Goal: Task Accomplishment & Management: Use online tool/utility

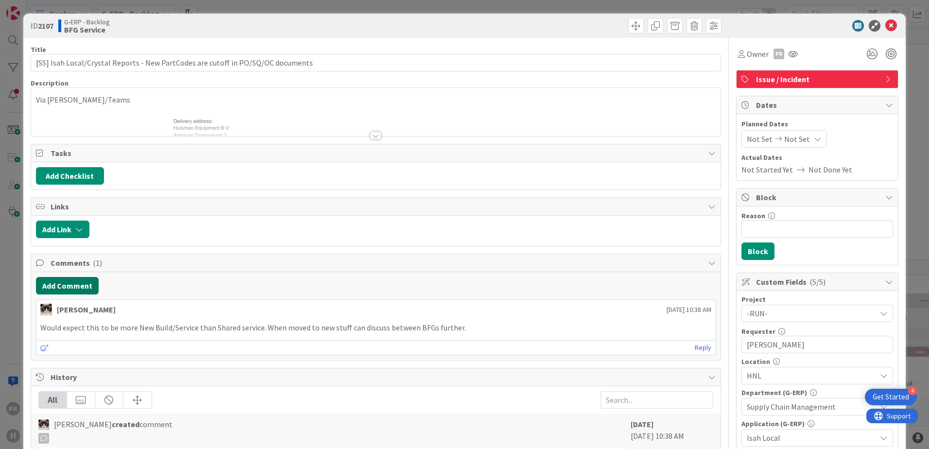
click at [79, 280] on button "Add Comment" at bounding box center [67, 285] width 63 height 17
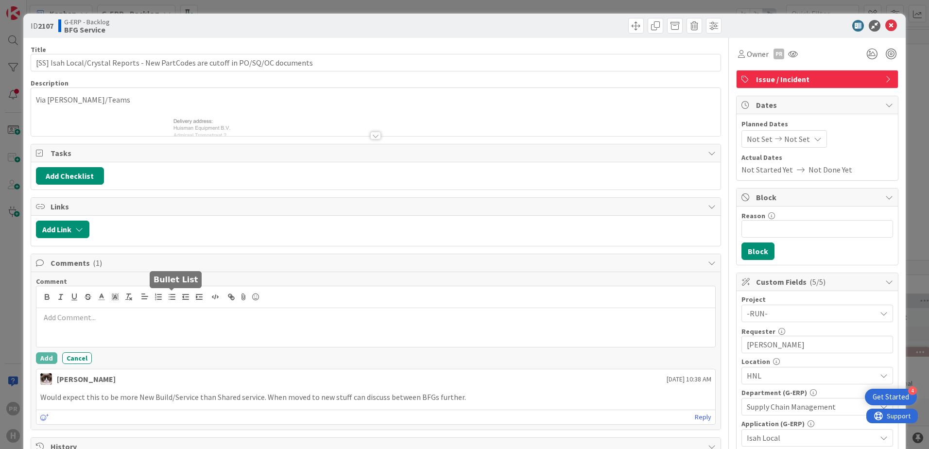
click at [178, 319] on p at bounding box center [375, 317] width 671 height 11
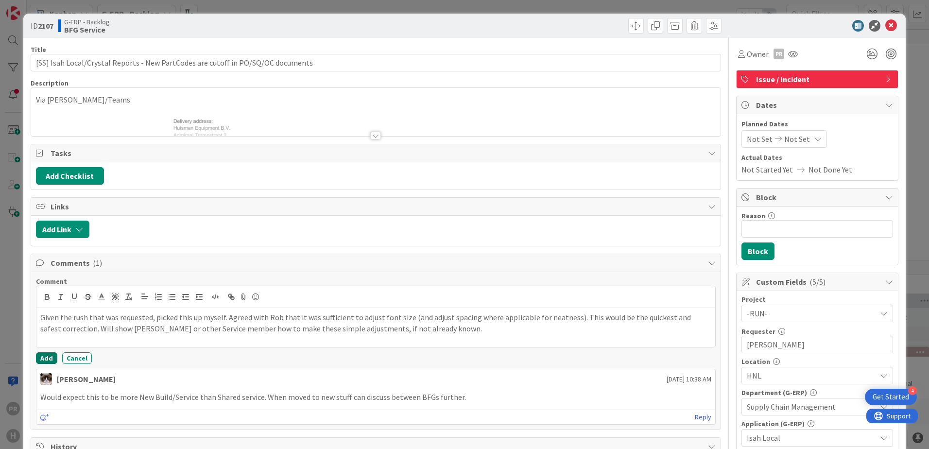
click at [45, 357] on button "Add" at bounding box center [46, 358] width 21 height 12
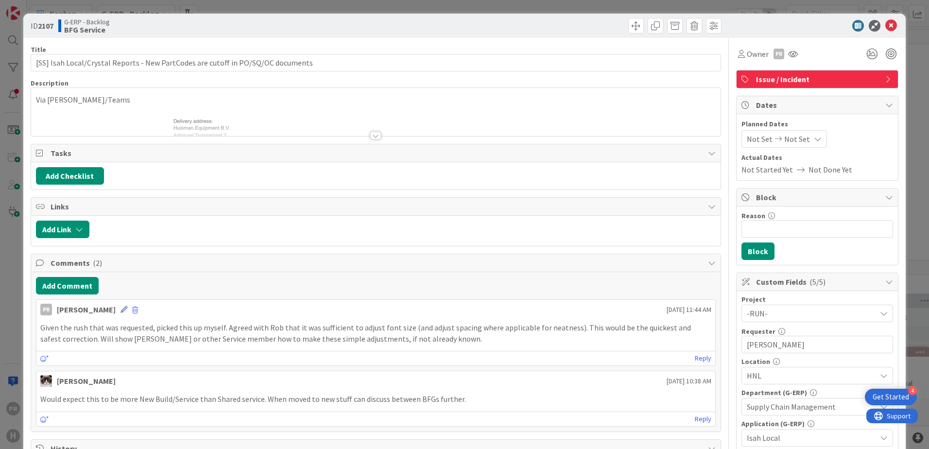
click at [120, 310] on icon at bounding box center [123, 309] width 7 height 7
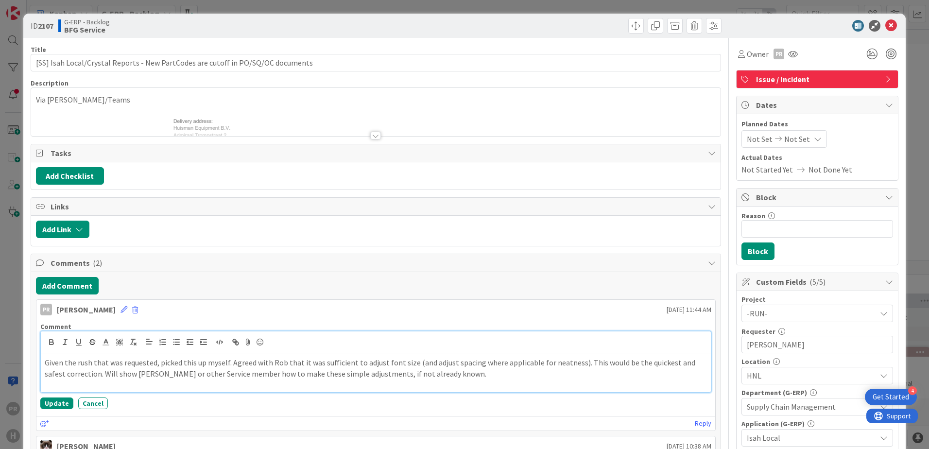
click at [450, 372] on p "Given the rush that was requested, picked this up myself. Agreed with Rob that …" at bounding box center [376, 368] width 662 height 22
click at [55, 400] on button "Update" at bounding box center [56, 405] width 33 height 12
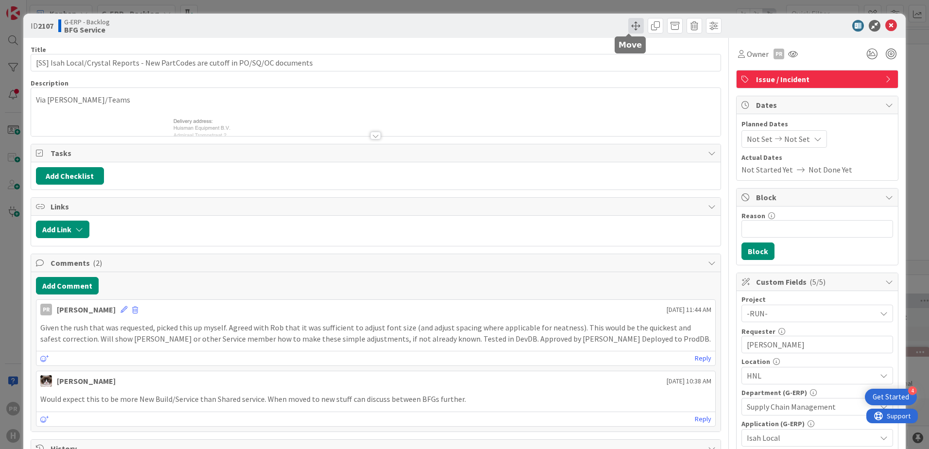
click at [629, 28] on span at bounding box center [636, 26] width 16 height 16
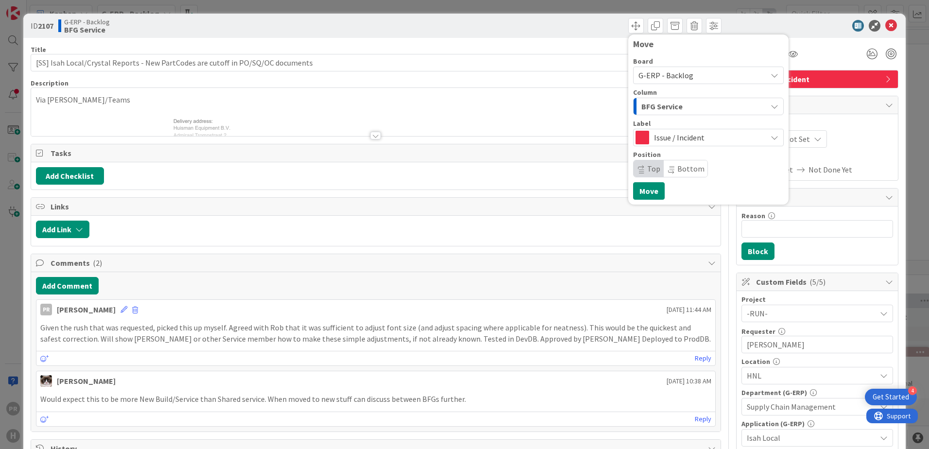
click at [678, 140] on span "Issue / Incident" at bounding box center [708, 138] width 108 height 14
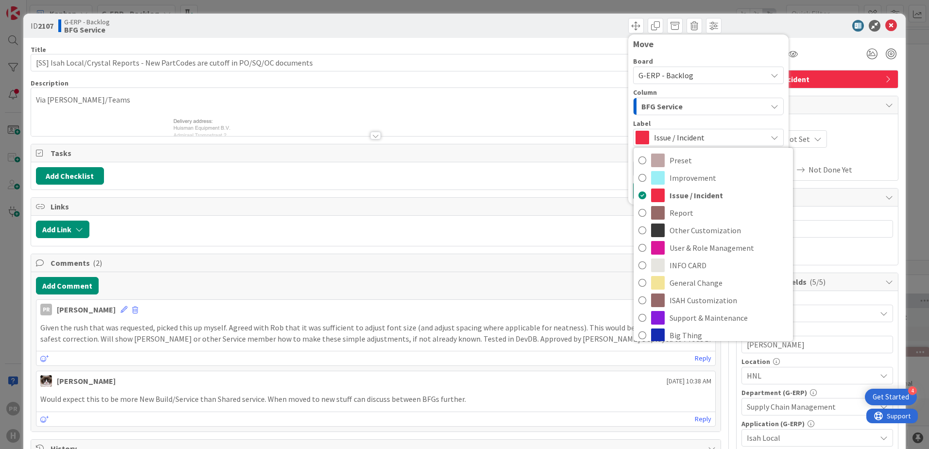
click at [677, 82] on div "G-ERP - Backlog" at bounding box center [708, 75] width 151 height 17
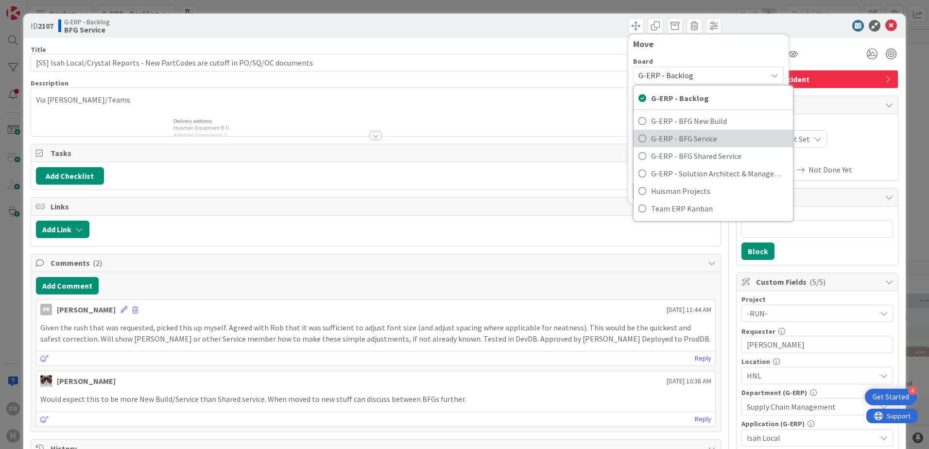
click at [701, 141] on span "G-ERP - BFG Service" at bounding box center [719, 138] width 137 height 15
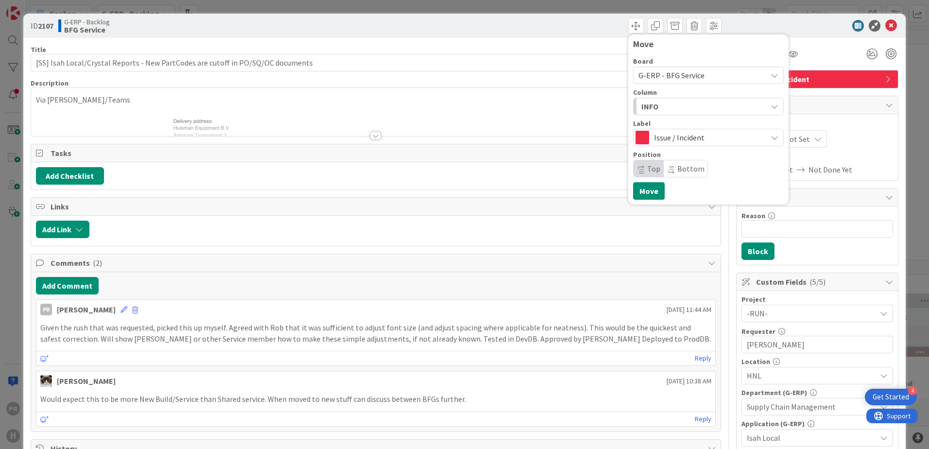
click at [685, 138] on span "Issue / Incident" at bounding box center [708, 138] width 108 height 14
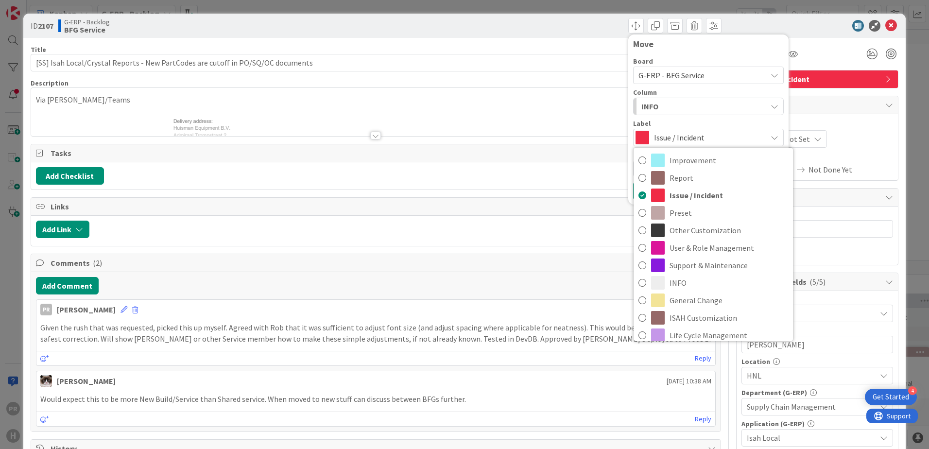
click at [682, 135] on span "Issue / Incident" at bounding box center [708, 138] width 108 height 14
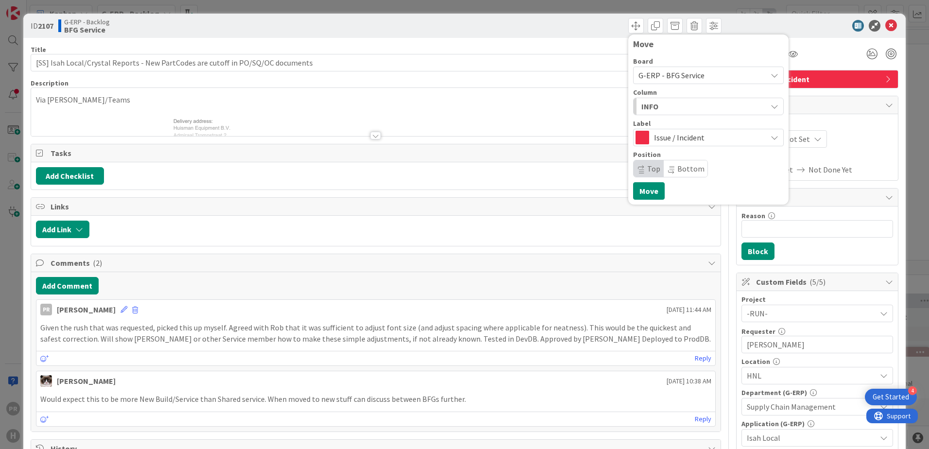
click at [677, 103] on div "INFO" at bounding box center [703, 107] width 128 height 16
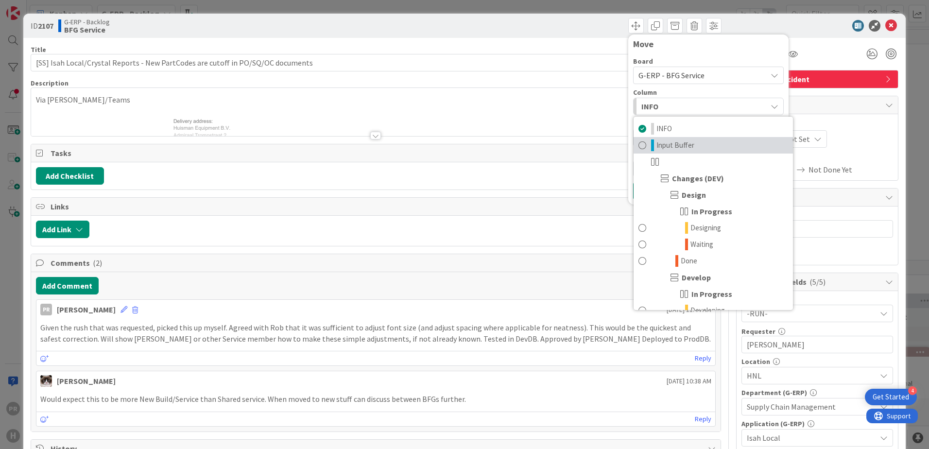
click at [683, 146] on span "Input Buffer" at bounding box center [675, 145] width 38 height 12
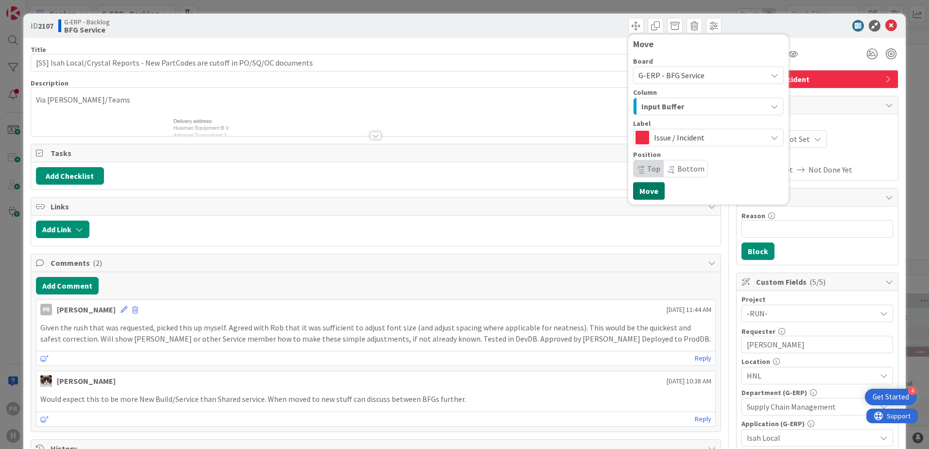
click at [648, 190] on button "Move" at bounding box center [649, 190] width 32 height 17
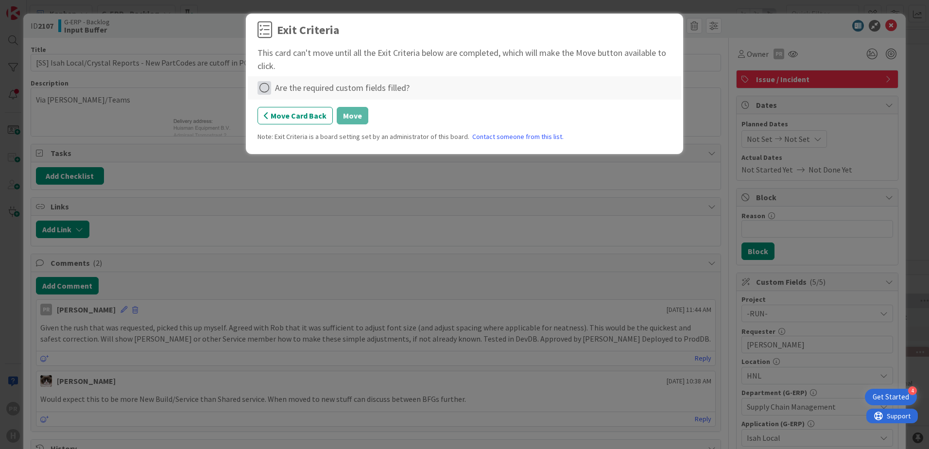
click at [265, 88] on icon at bounding box center [264, 88] width 14 height 14
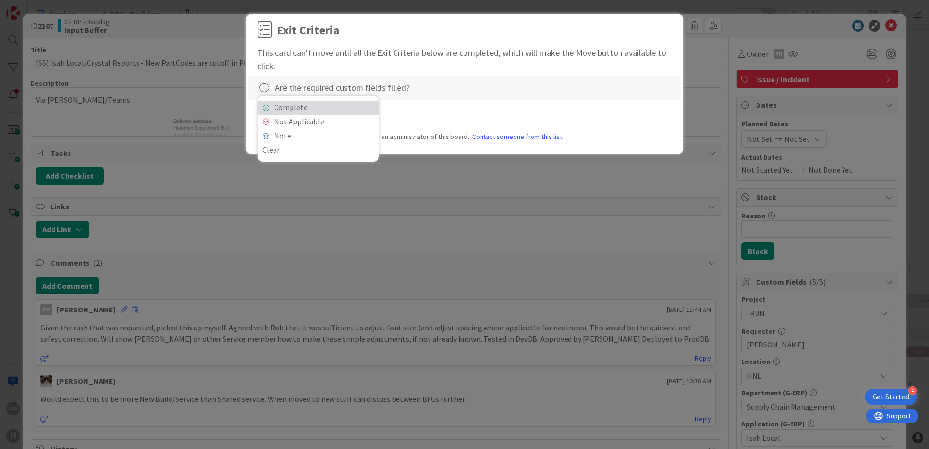
click at [318, 109] on link "Complete" at bounding box center [317, 108] width 121 height 14
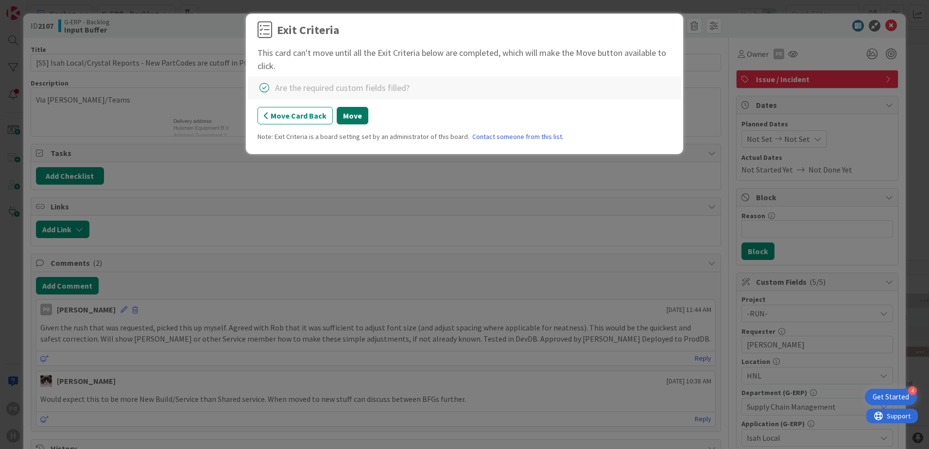
click at [352, 122] on button "Move" at bounding box center [353, 115] width 32 height 17
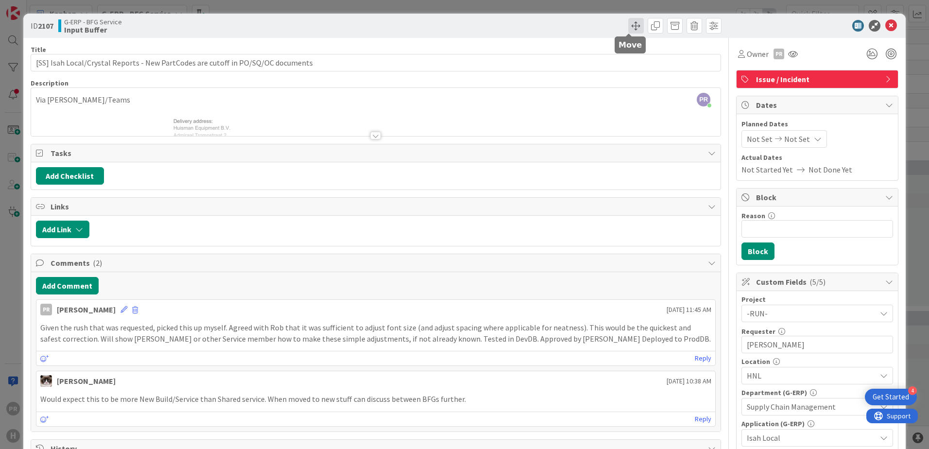
click at [628, 27] on span at bounding box center [636, 26] width 16 height 16
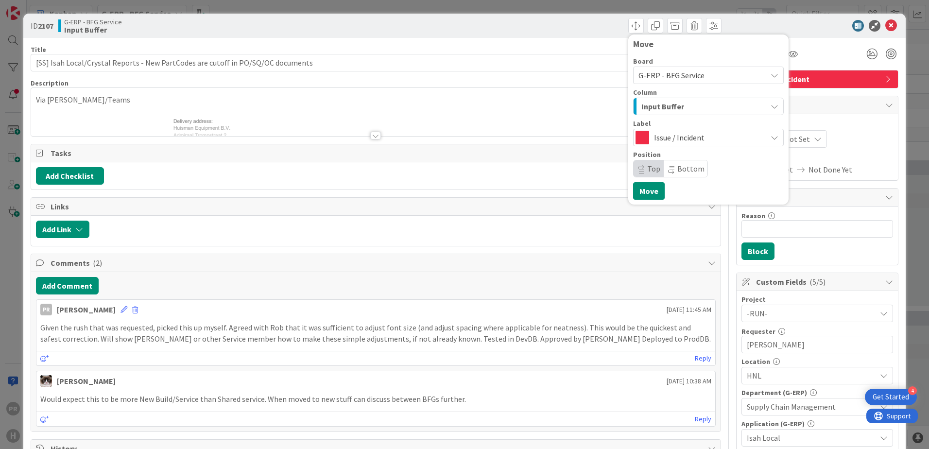
click at [672, 112] on span "Input Buffer" at bounding box center [662, 106] width 43 height 13
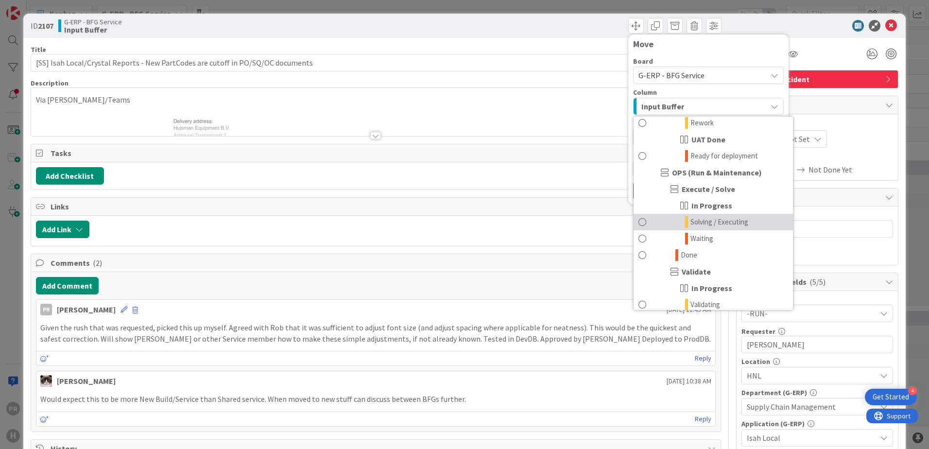
scroll to position [599, 0]
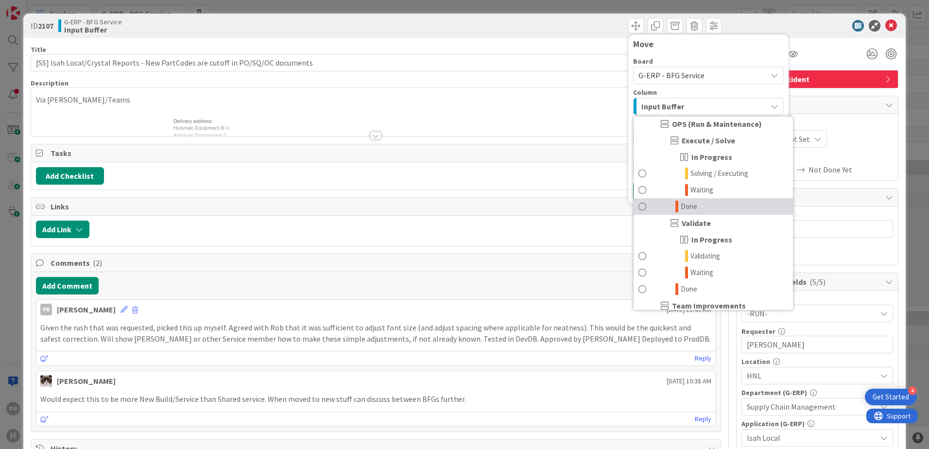
click at [692, 206] on link "Done" at bounding box center [712, 206] width 159 height 17
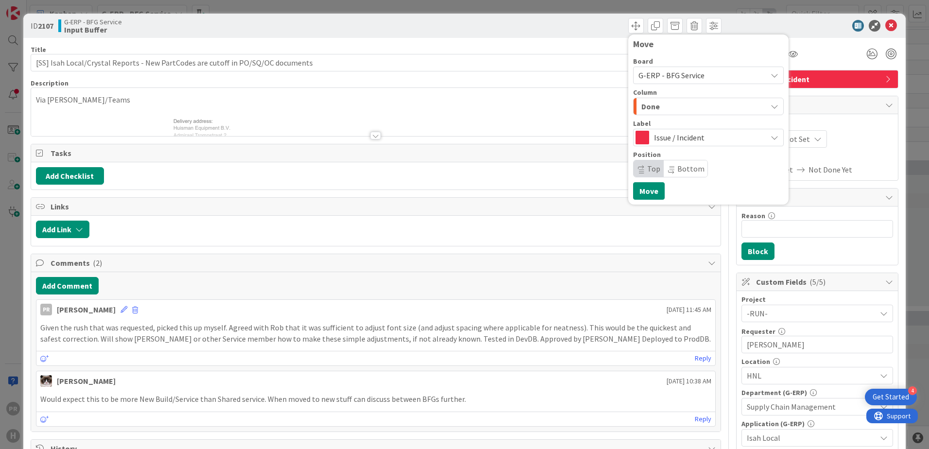
click at [674, 133] on span "Issue / Incident" at bounding box center [708, 138] width 108 height 14
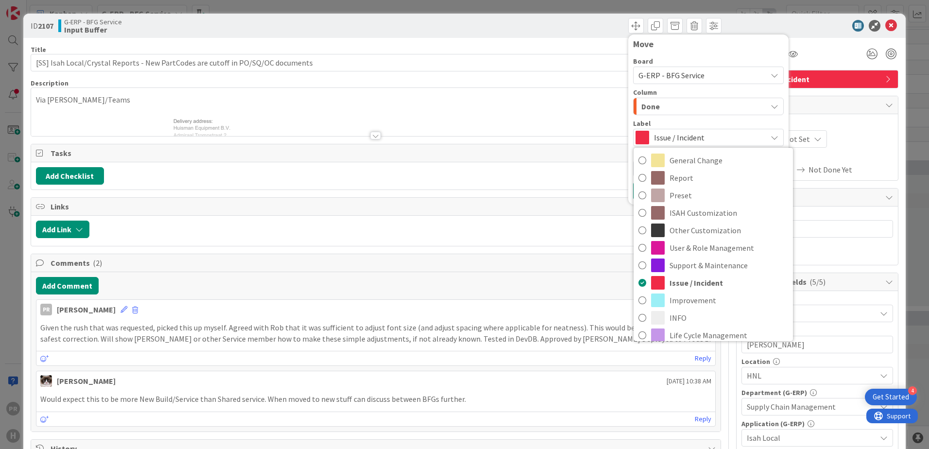
click at [674, 133] on span "Issue / Incident" at bounding box center [708, 138] width 108 height 14
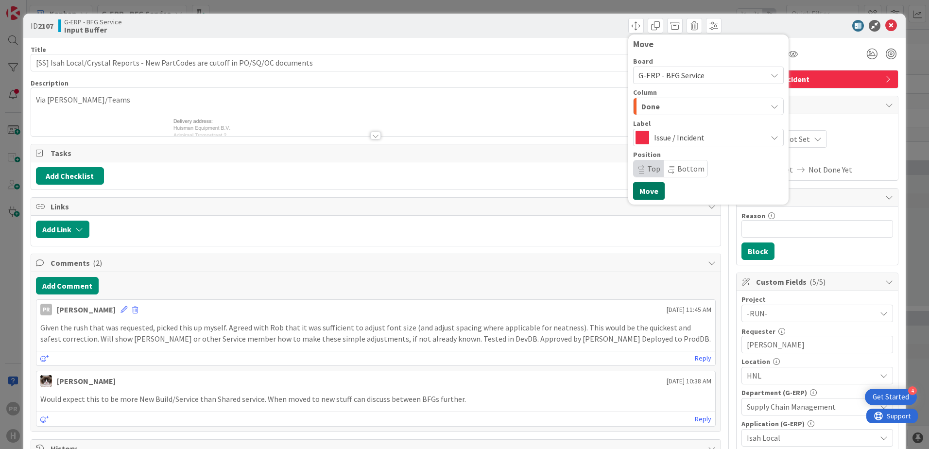
click at [648, 188] on button "Move" at bounding box center [649, 190] width 32 height 17
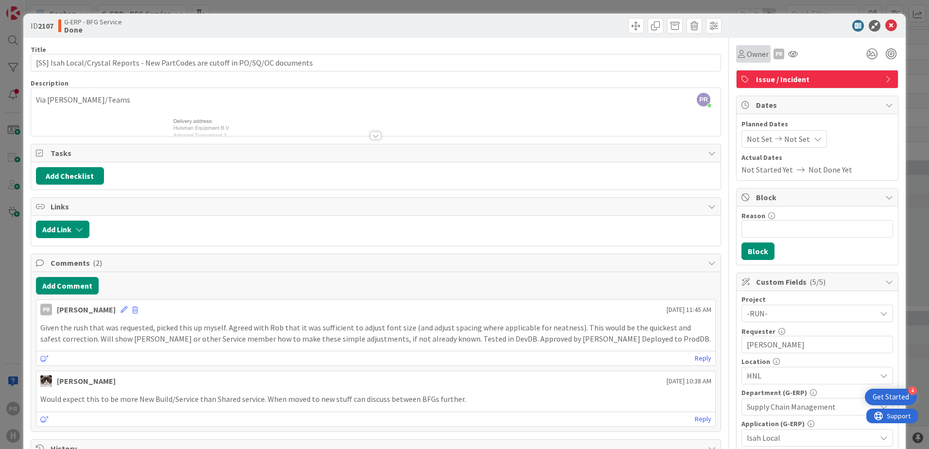
click at [746, 56] on span "Owner" at bounding box center [757, 54] width 22 height 12
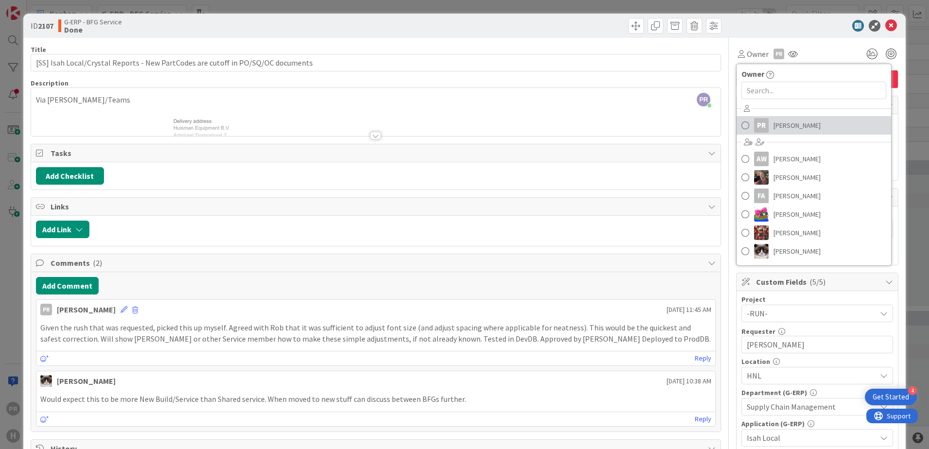
click at [754, 125] on div "PR" at bounding box center [761, 125] width 15 height 15
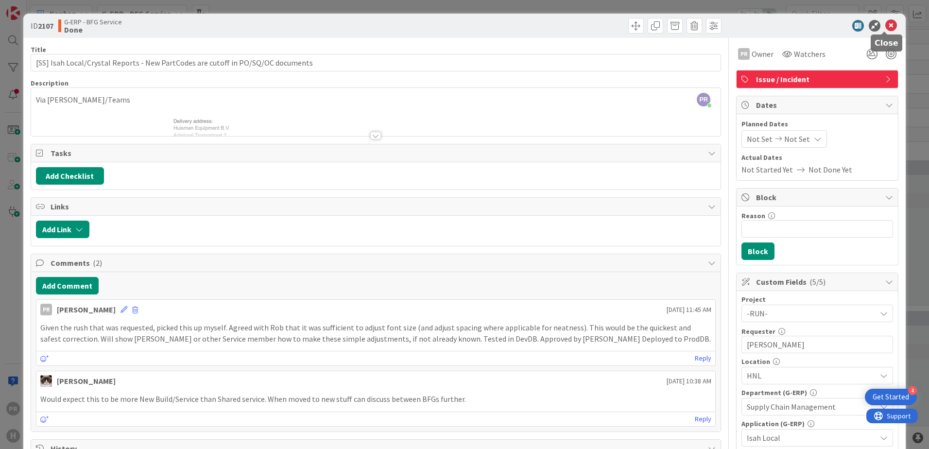
click at [887, 27] on icon at bounding box center [891, 26] width 12 height 12
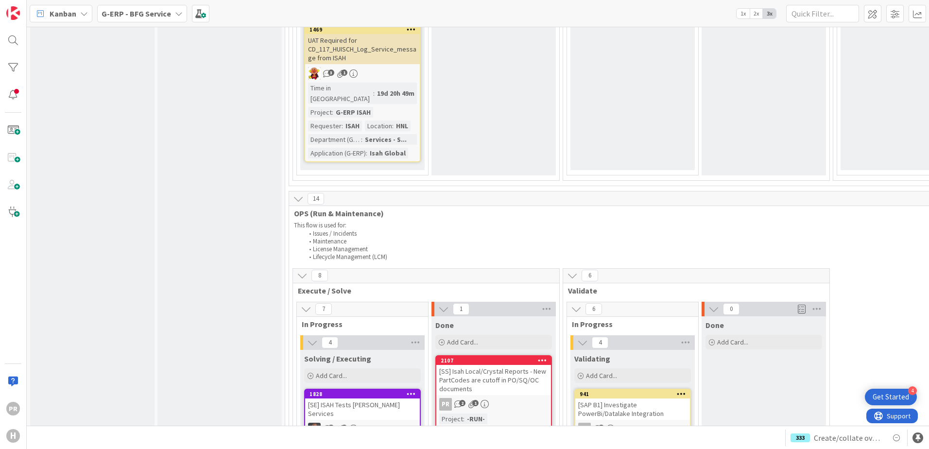
scroll to position [1603, 0]
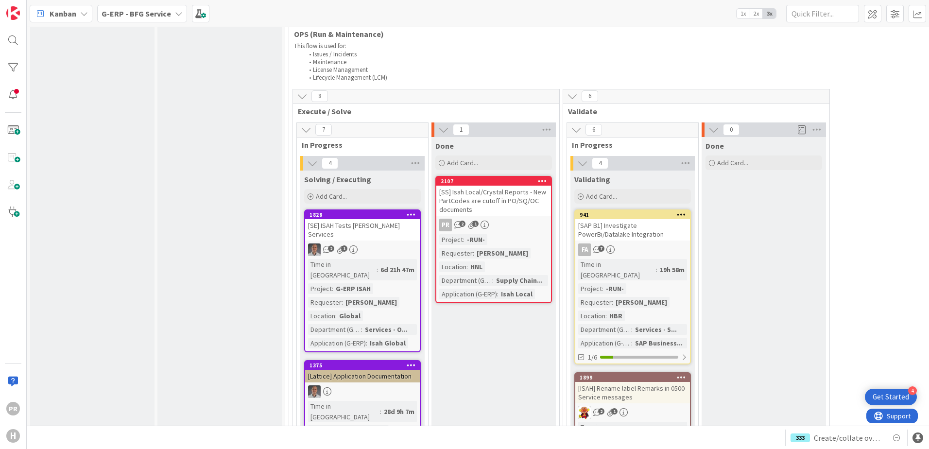
click at [129, 18] on span "G-ERP - BFG Service" at bounding box center [136, 14] width 69 height 12
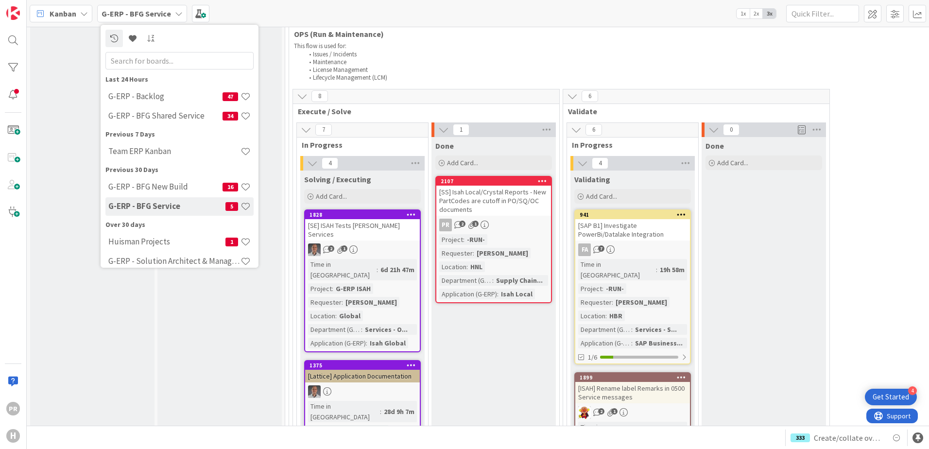
click at [139, 12] on b "G-ERP - BFG Service" at bounding box center [136, 14] width 69 height 10
